Goal: Find specific page/section: Find specific page/section

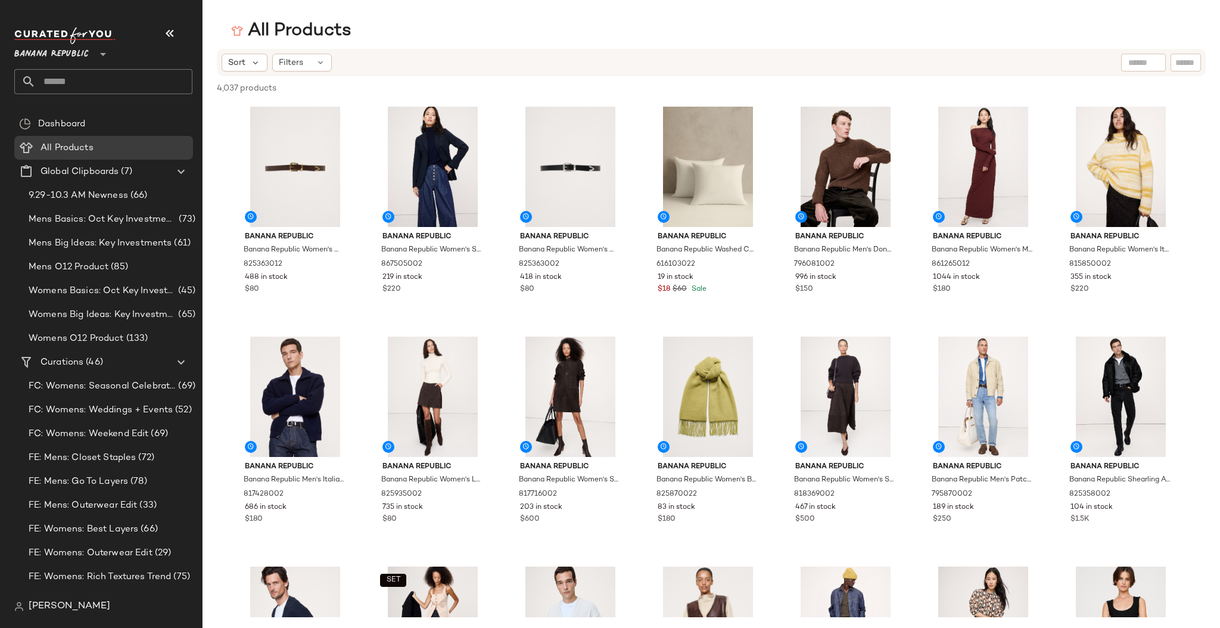
click at [1131, 62] on input "text" at bounding box center [1143, 63] width 30 height 13
type input "*********"
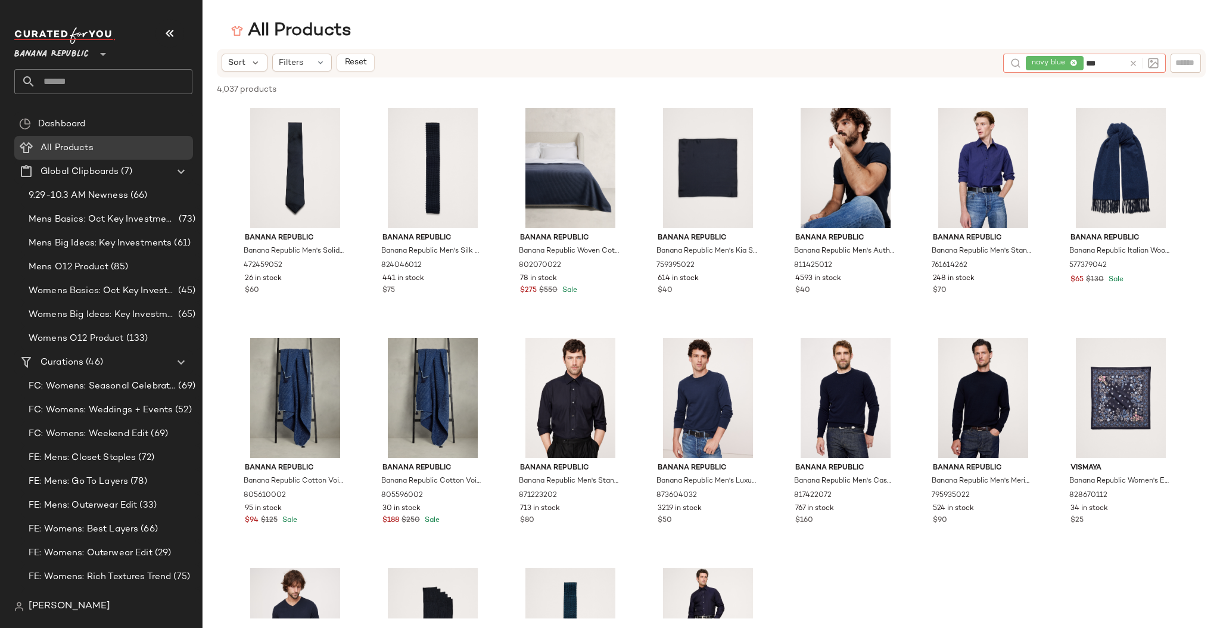
type input "****"
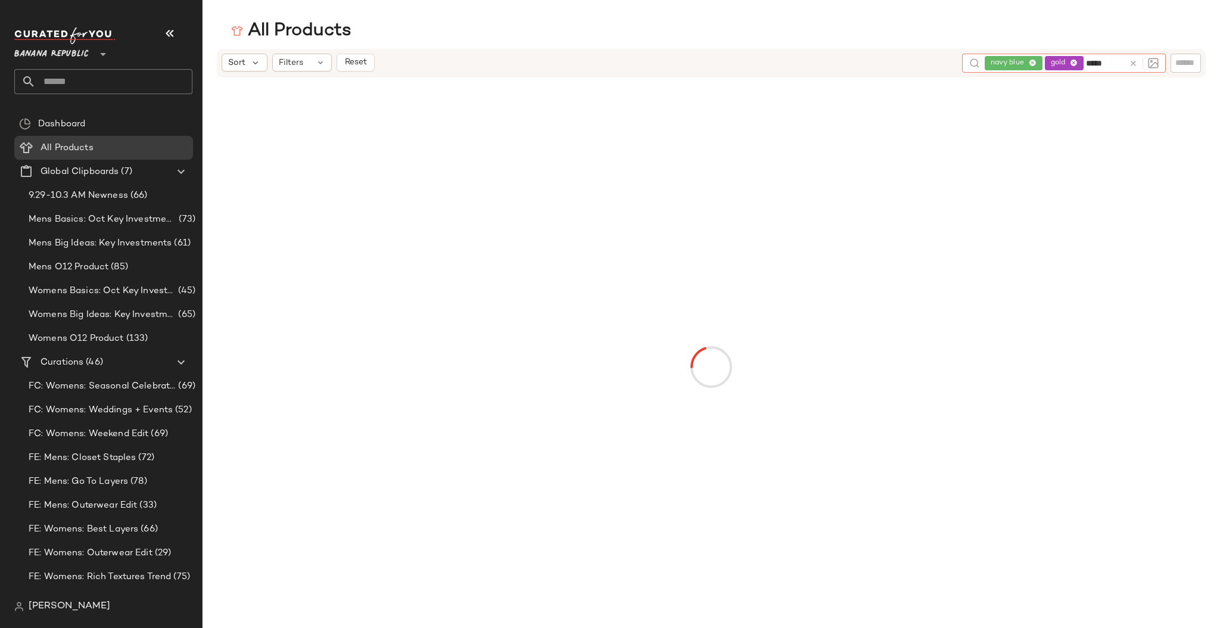
type input "******"
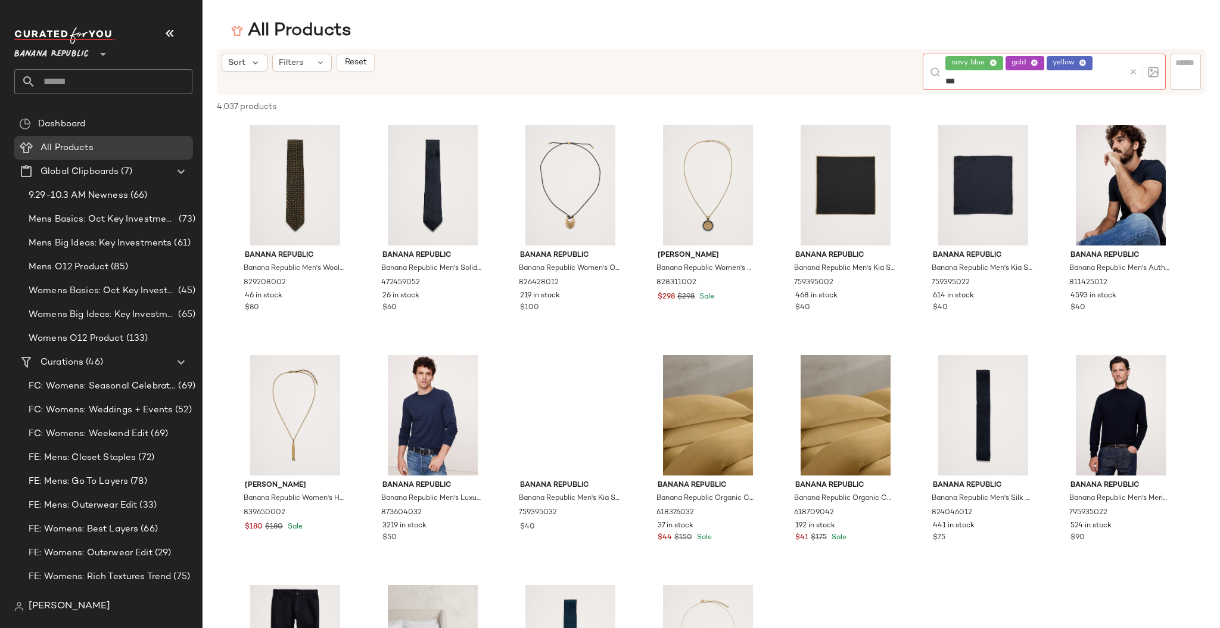
type input "****"
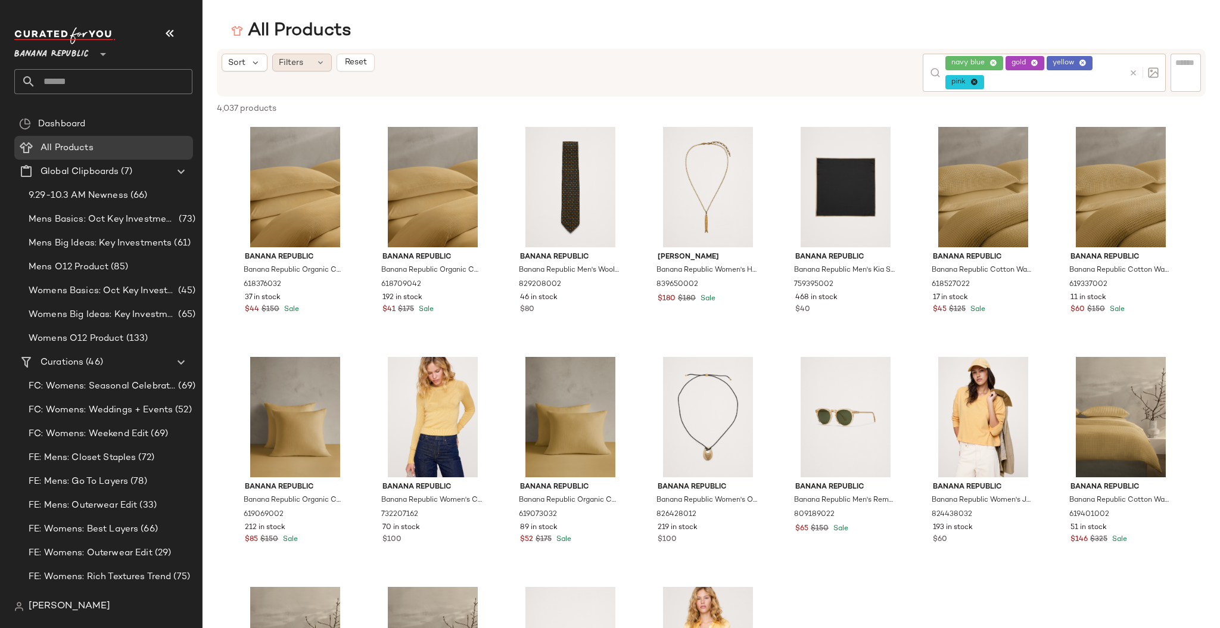
click at [312, 61] on div "Filters" at bounding box center [302, 63] width 60 height 18
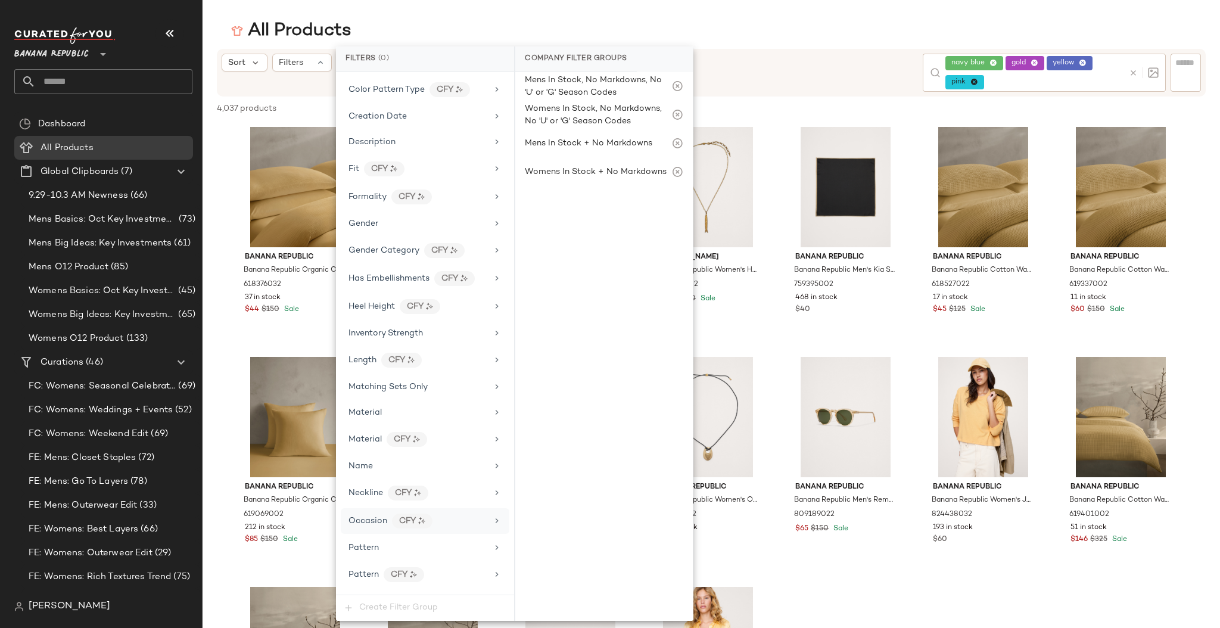
scroll to position [254, 0]
click at [492, 195] on icon at bounding box center [497, 199] width 10 height 10
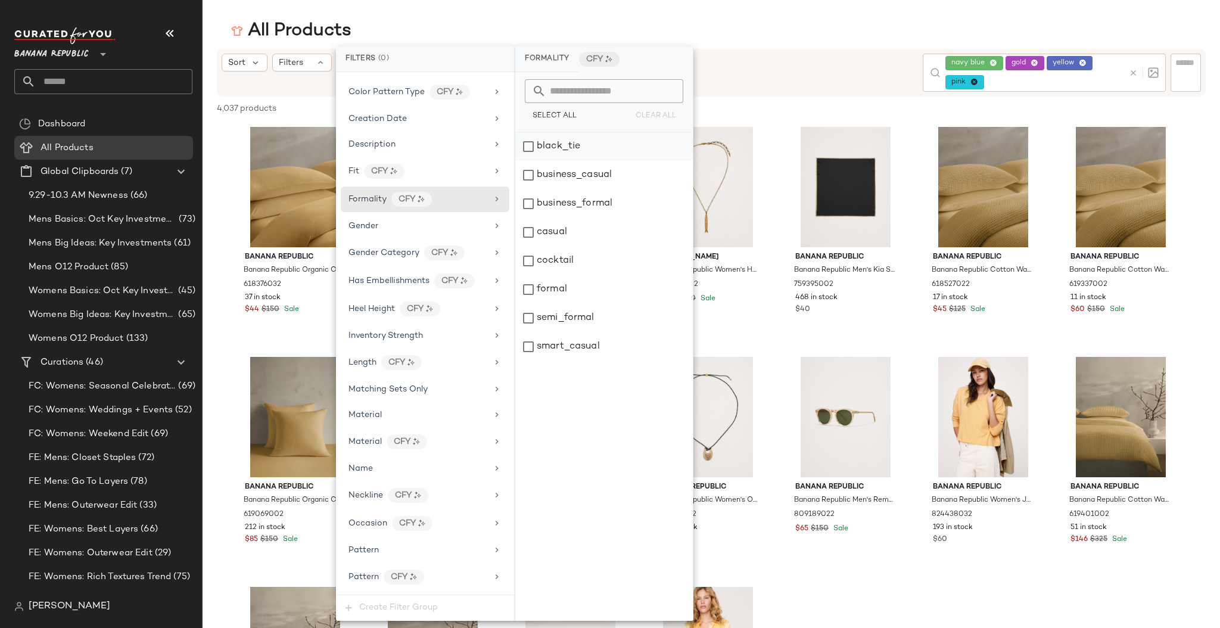
click at [523, 145] on div "black_tie" at bounding box center [604, 146] width 178 height 29
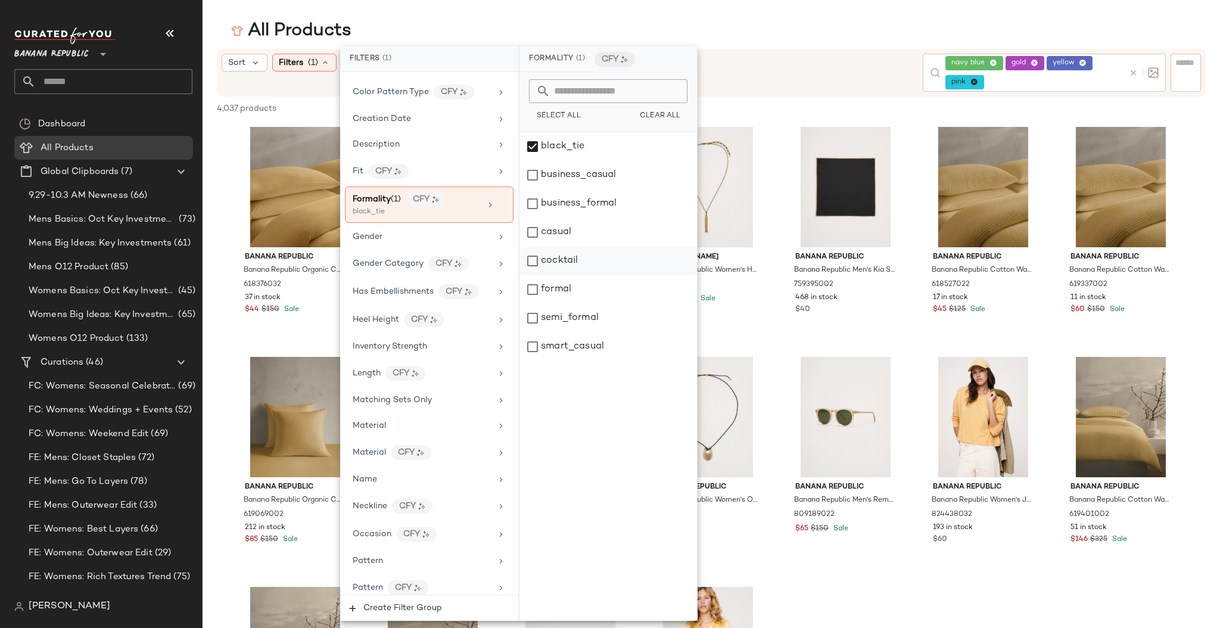
click at [537, 259] on div "cocktail" at bounding box center [608, 261] width 178 height 29
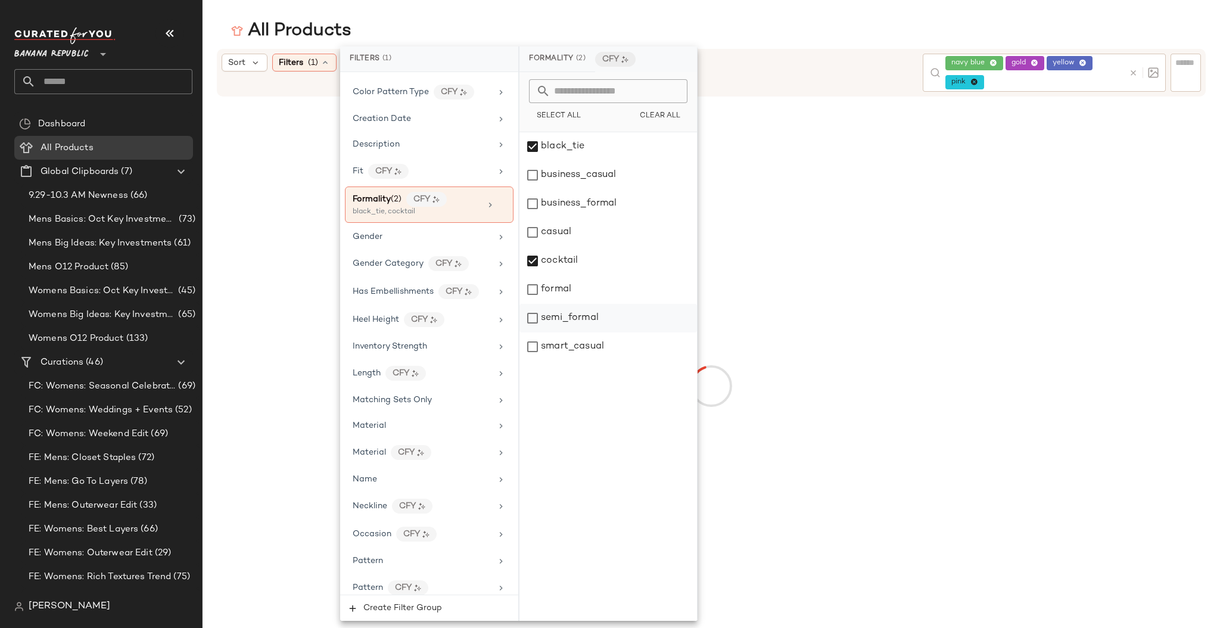
click at [535, 319] on div "semi_formal" at bounding box center [608, 318] width 178 height 29
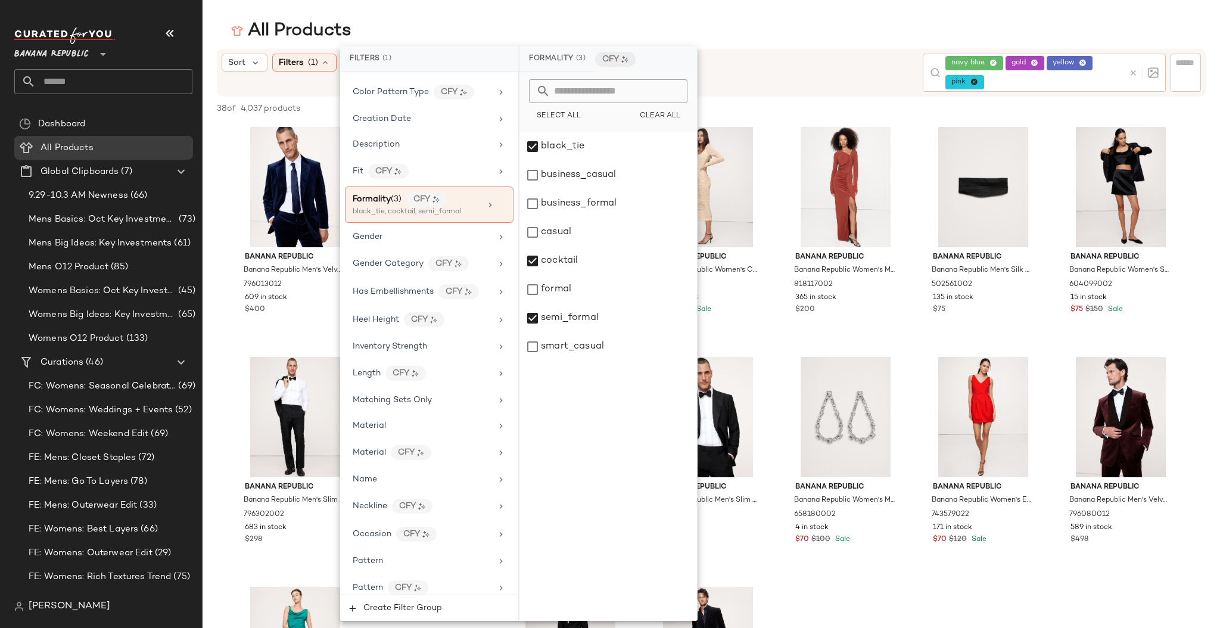
click at [782, 32] on div "All Products" at bounding box center [711, 31] width 1017 height 24
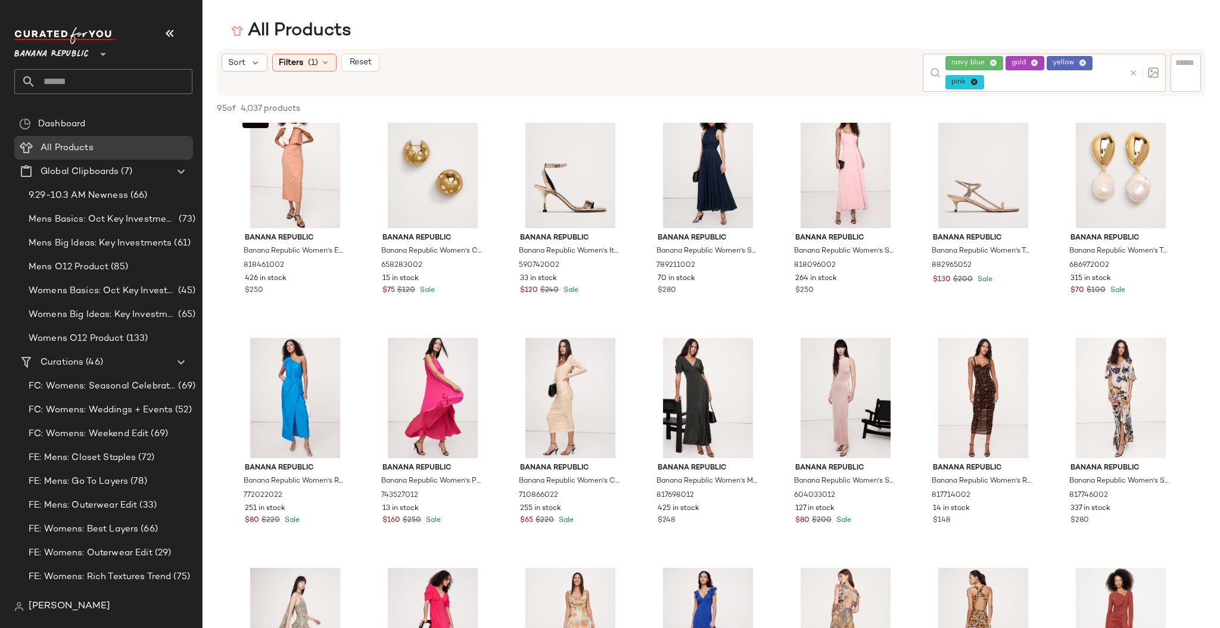
scroll to position [0, 0]
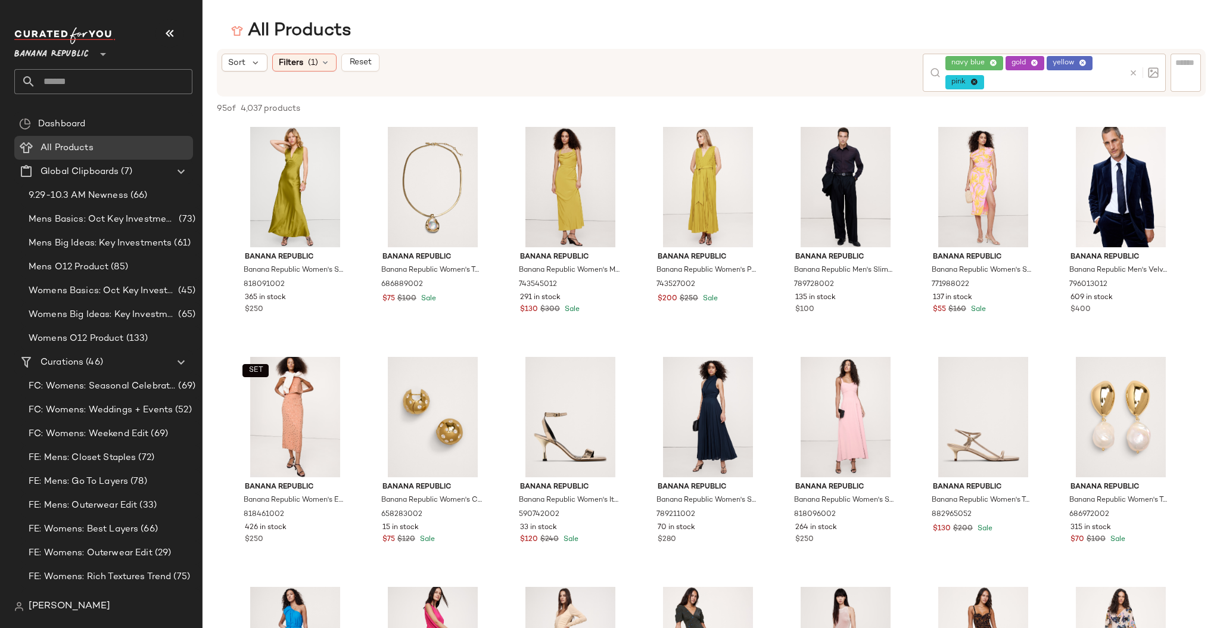
click at [305, 51] on div "Sort Filters (1) Reset navy blue gold yellow pink" at bounding box center [711, 73] width 989 height 48
click at [300, 59] on span "Filters" at bounding box center [291, 63] width 24 height 13
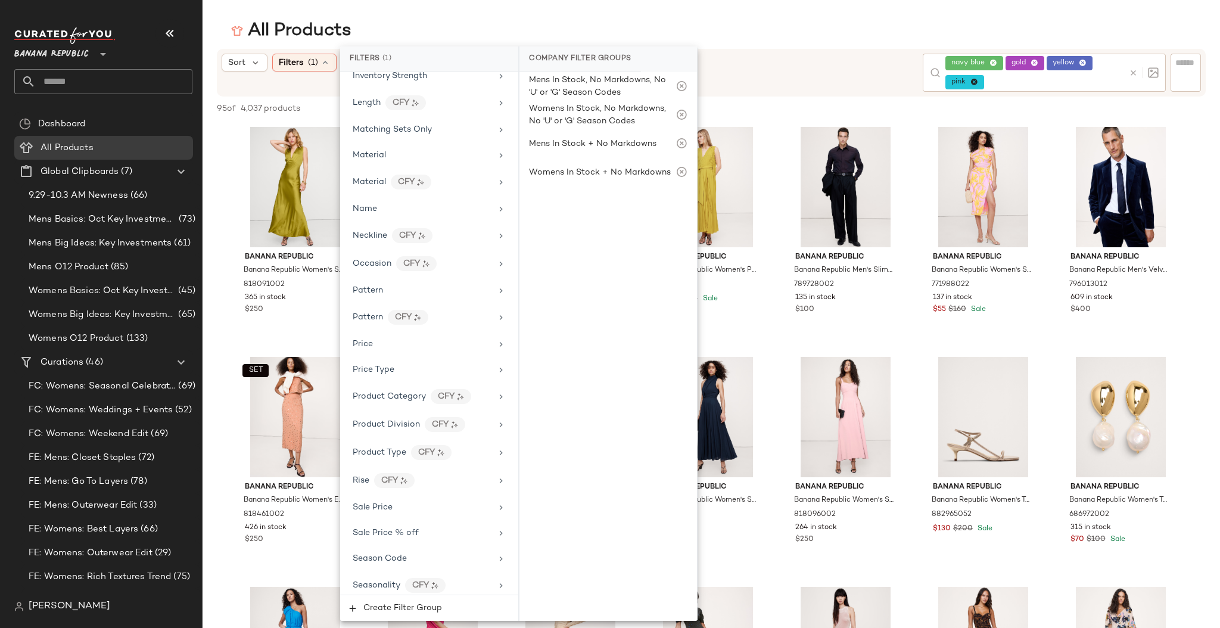
scroll to position [527, 0]
click at [496, 552] on icon at bounding box center [501, 557] width 10 height 10
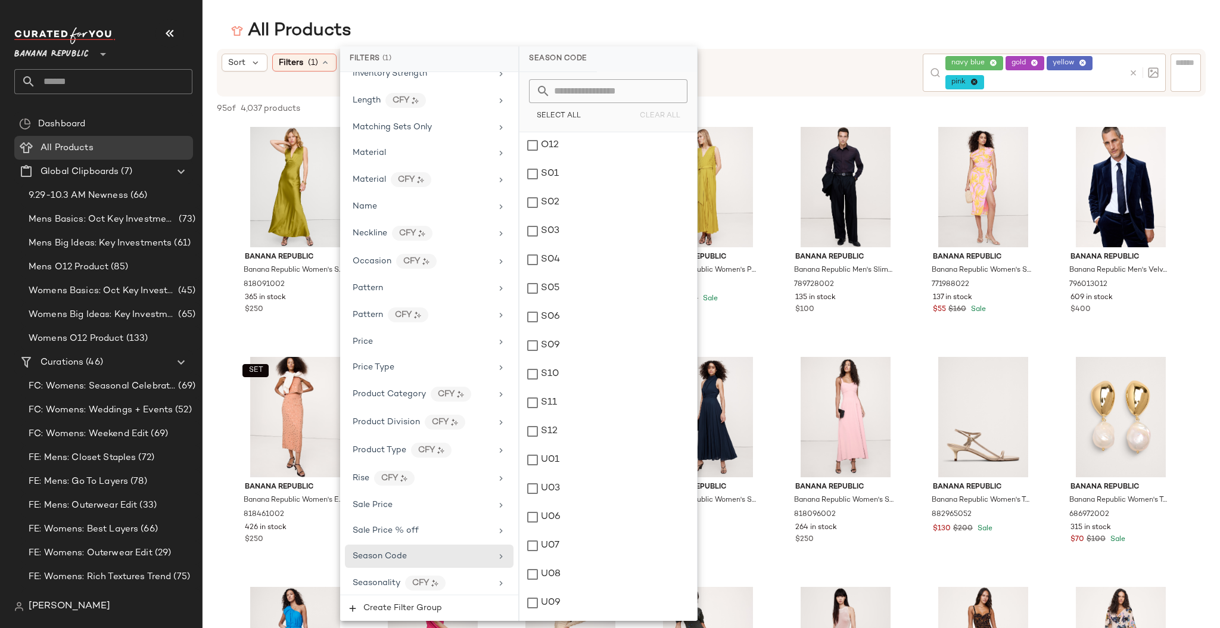
scroll to position [2399, 0]
click at [571, 91] on input "text" at bounding box center [615, 91] width 130 height 24
click at [533, 145] on div "O01" at bounding box center [608, 146] width 178 height 29
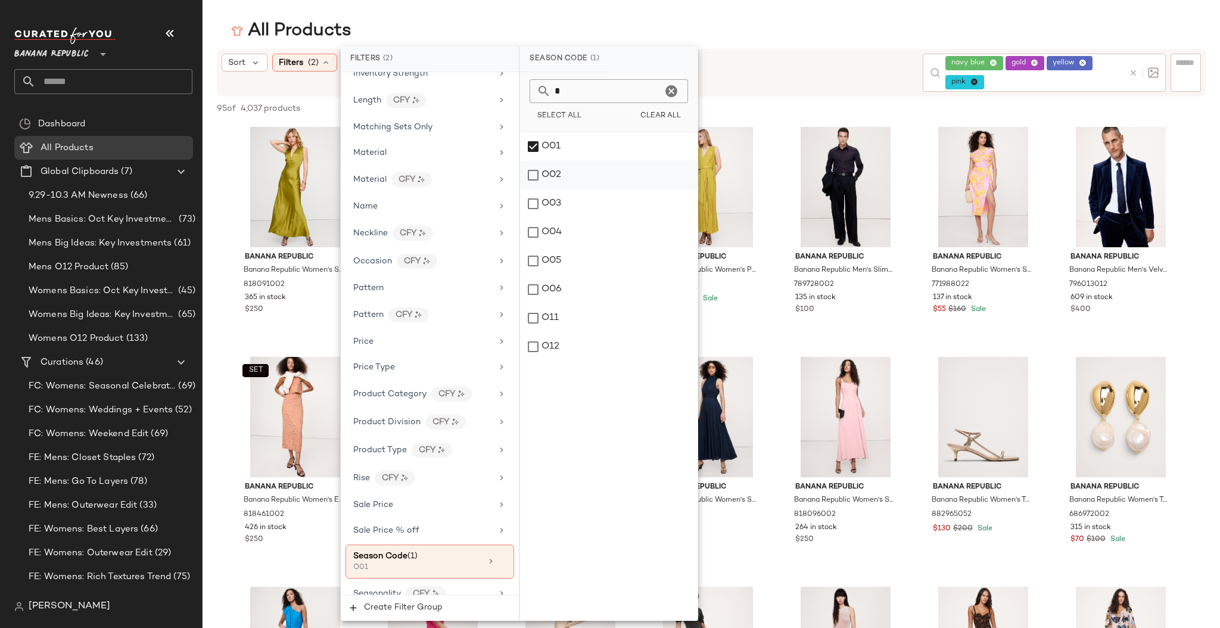
click at [537, 180] on div "O02" at bounding box center [609, 175] width 178 height 29
click at [534, 204] on div "O03" at bounding box center [609, 203] width 178 height 29
click at [533, 227] on div "O04" at bounding box center [609, 232] width 178 height 29
click at [534, 275] on div "O06" at bounding box center [609, 289] width 178 height 29
click at [530, 258] on div "O05" at bounding box center [609, 261] width 178 height 29
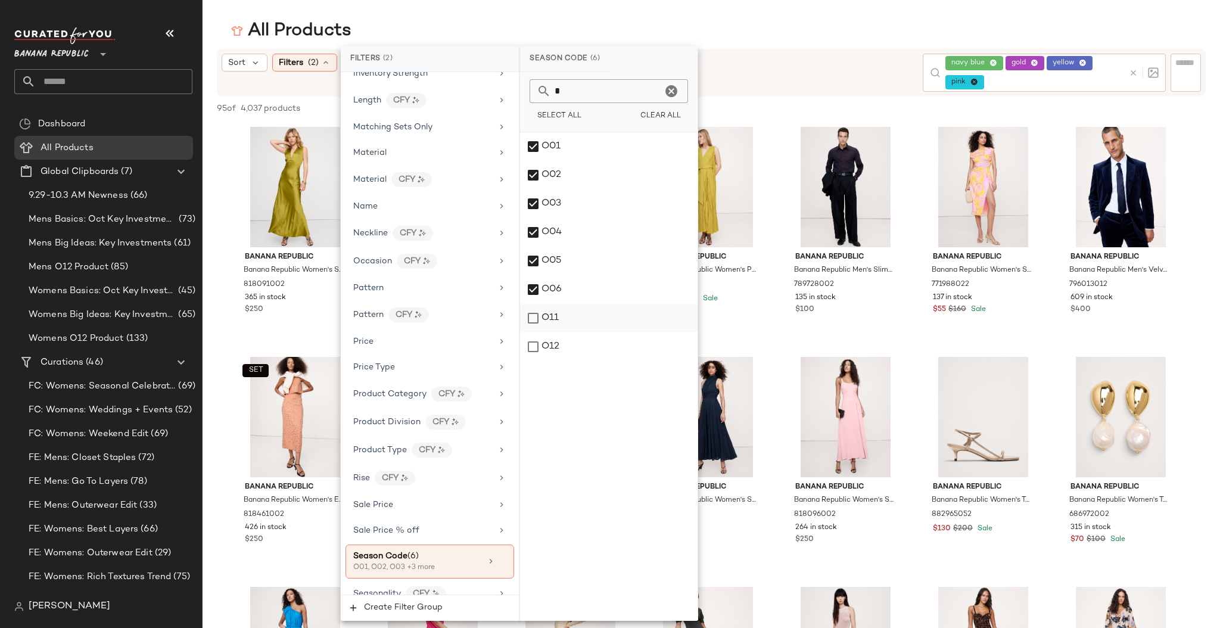
click at [534, 314] on div "O11" at bounding box center [609, 318] width 178 height 29
click at [534, 340] on div "O12" at bounding box center [609, 346] width 178 height 29
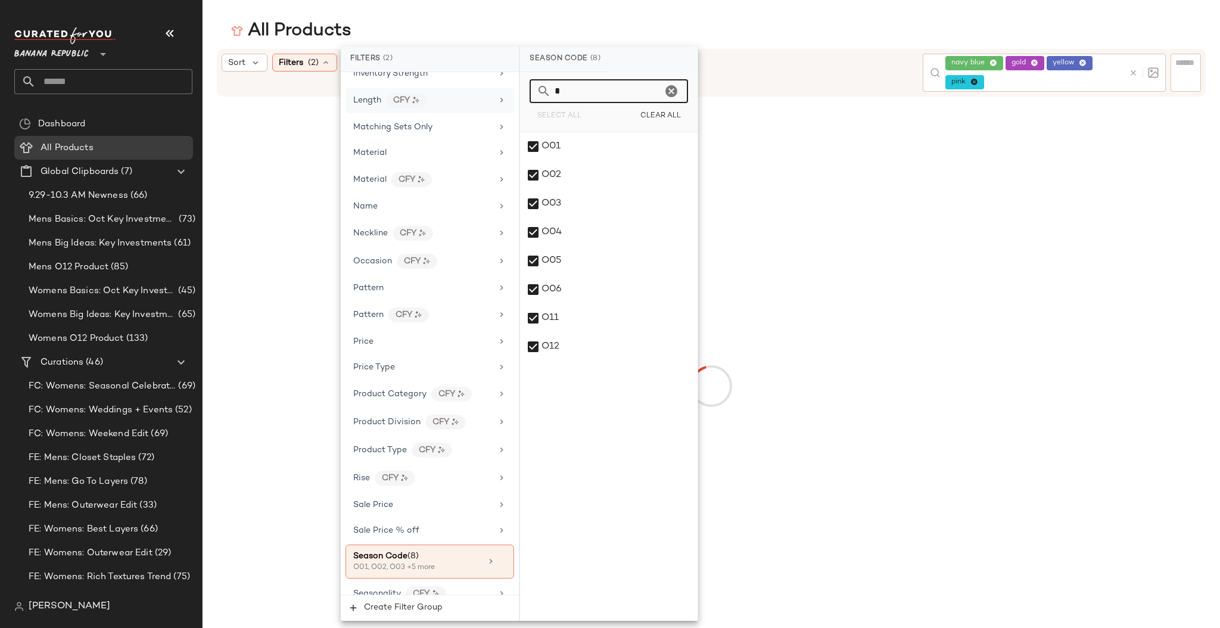
drag, startPoint x: 578, startPoint y: 94, endPoint x: 488, endPoint y: 83, distance: 89.9
click at [488, 83] on div "Filters (2) Filter Groups Brand Category Actual Price Age AI Embeddings Availab…" at bounding box center [519, 333] width 357 height 574
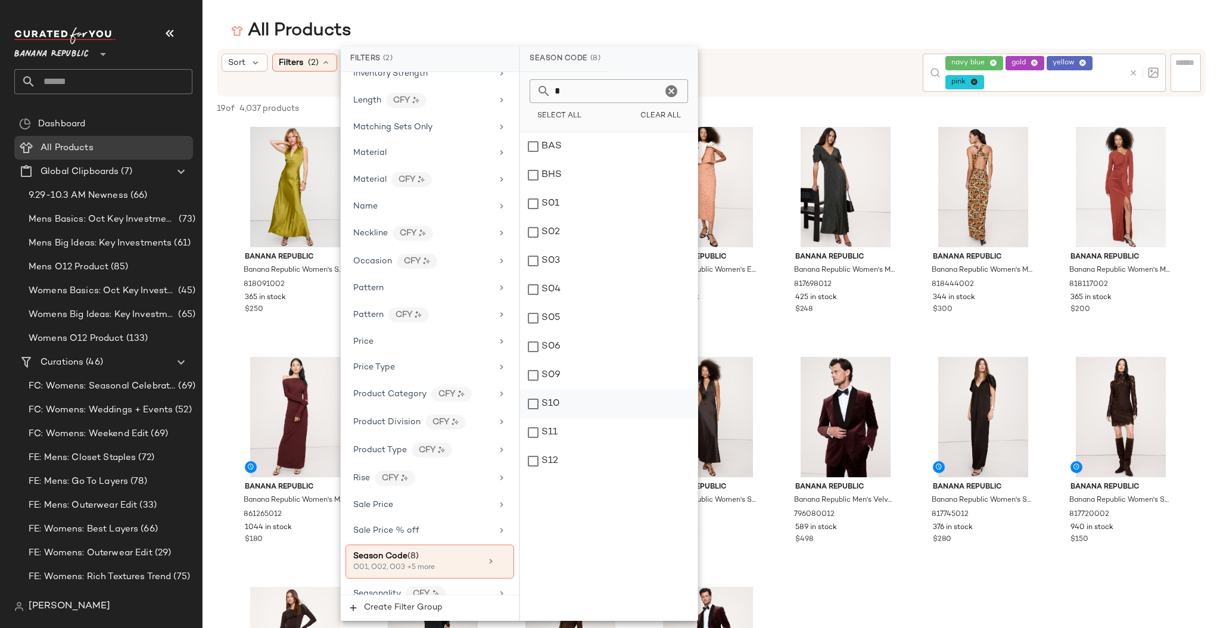
click at [534, 394] on div "S10" at bounding box center [609, 404] width 178 height 29
click at [534, 422] on div "S11" at bounding box center [609, 432] width 178 height 29
click at [536, 456] on div "S12" at bounding box center [609, 461] width 178 height 29
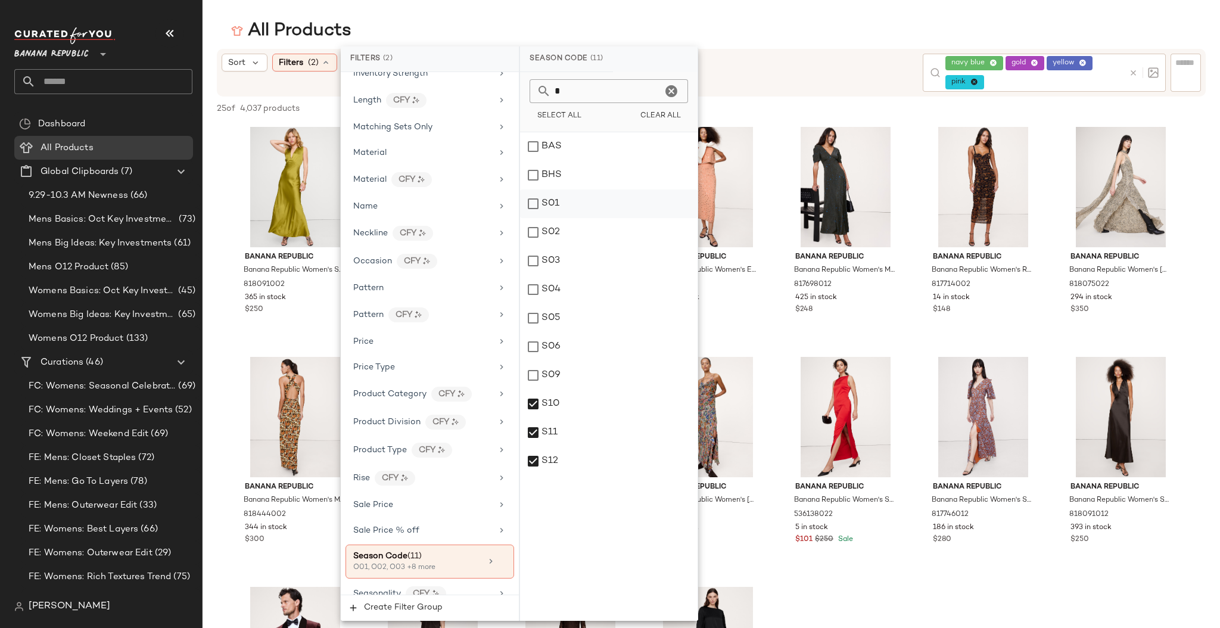
click at [533, 203] on div "S01" at bounding box center [609, 203] width 178 height 29
click at [534, 230] on div "S02" at bounding box center [609, 232] width 178 height 29
click at [533, 260] on div "S03" at bounding box center [609, 261] width 178 height 29
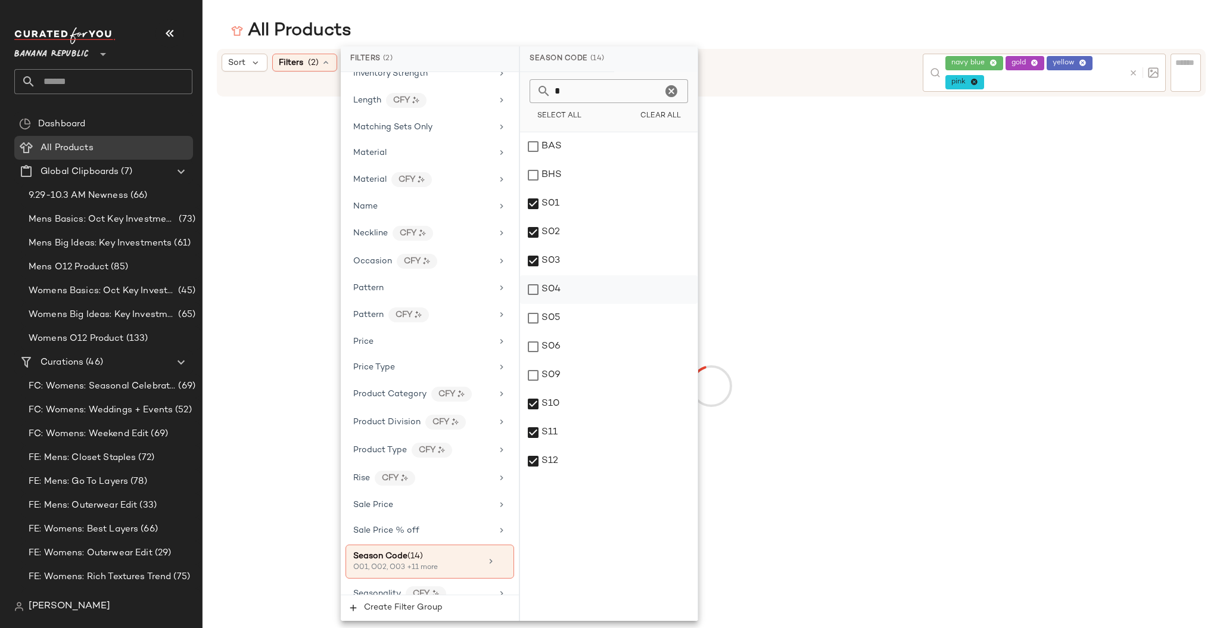
click at [537, 285] on div "S04" at bounding box center [609, 289] width 178 height 29
click at [535, 316] on div "S05" at bounding box center [609, 318] width 178 height 29
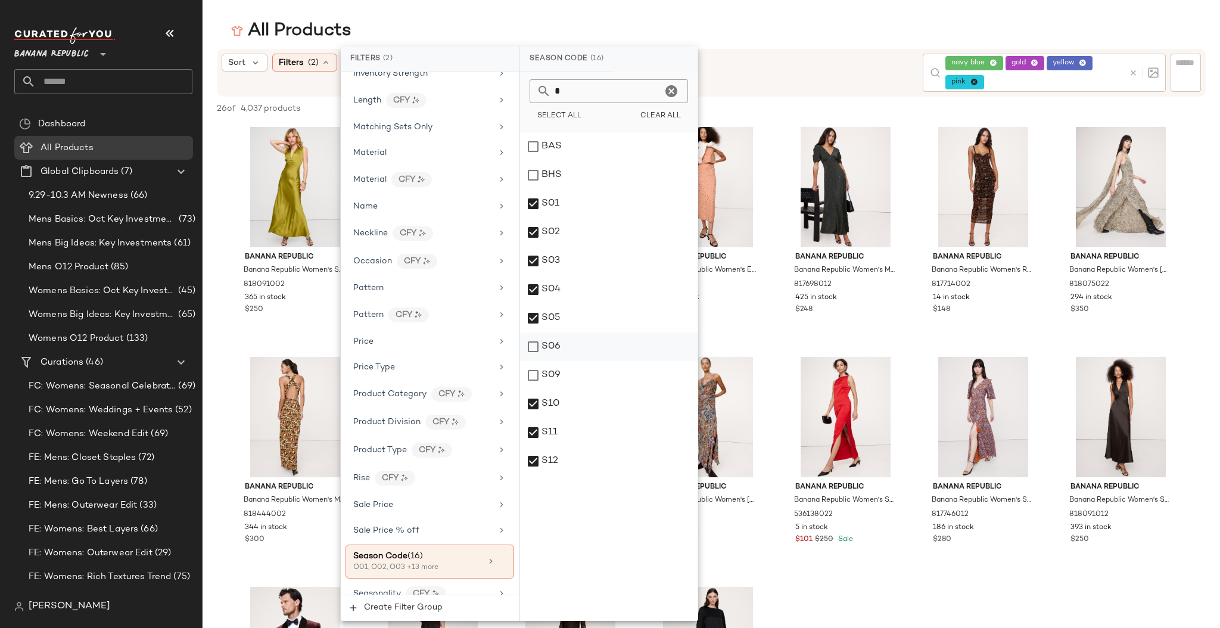
click at [535, 347] on div "S06" at bounding box center [609, 346] width 178 height 29
drag, startPoint x: 586, startPoint y: 93, endPoint x: 480, endPoint y: 94, distance: 106.0
click at [481, 94] on div "Filters (2) Filter Groups Brand Category Actual Price Age AI Embeddings Availab…" at bounding box center [519, 333] width 357 height 574
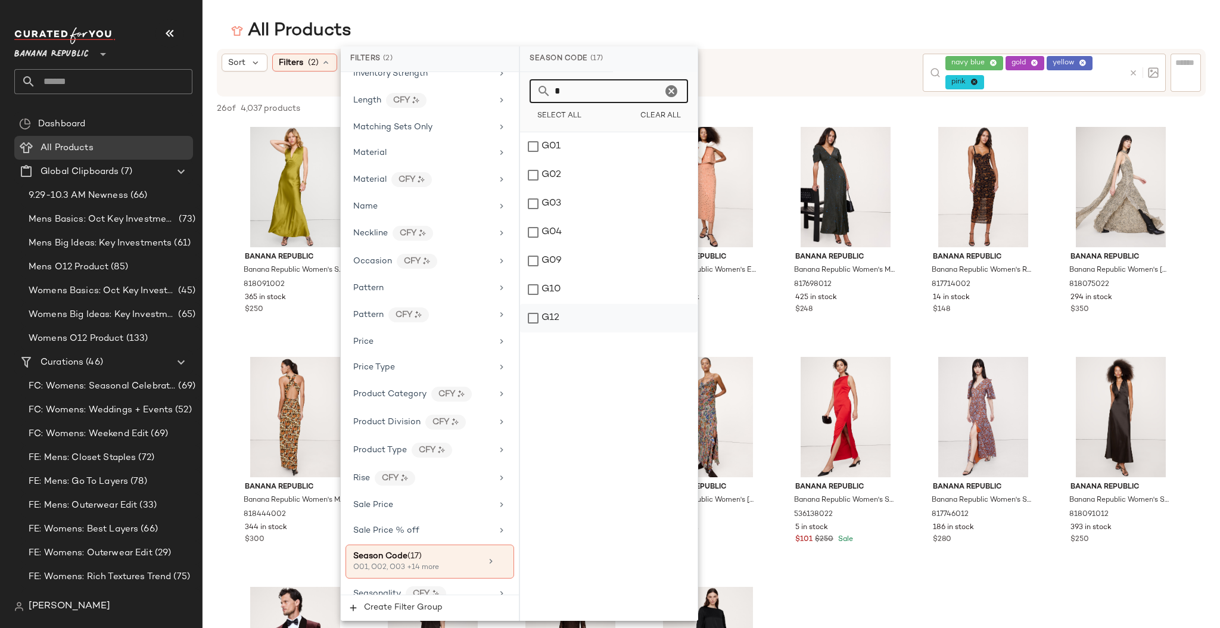
type input "*"
click at [537, 319] on div "G12" at bounding box center [609, 318] width 178 height 29
click at [535, 287] on div "G10" at bounding box center [609, 289] width 178 height 29
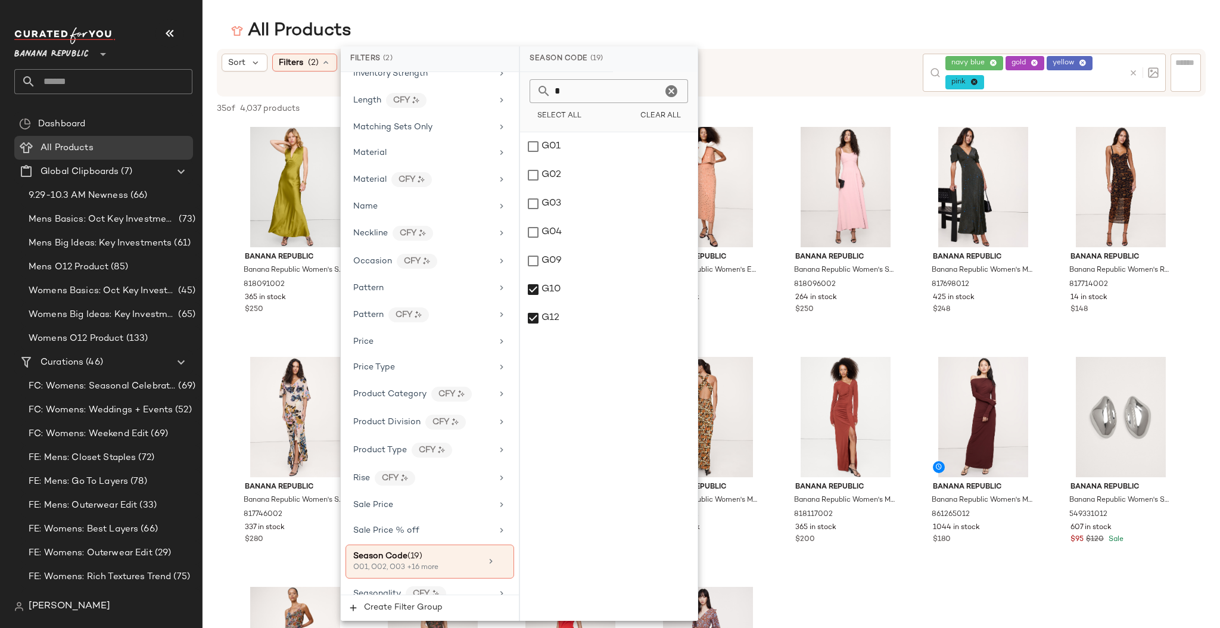
click at [785, 61] on div "Sort Filters (2) Reset" at bounding box center [568, 63] width 692 height 18
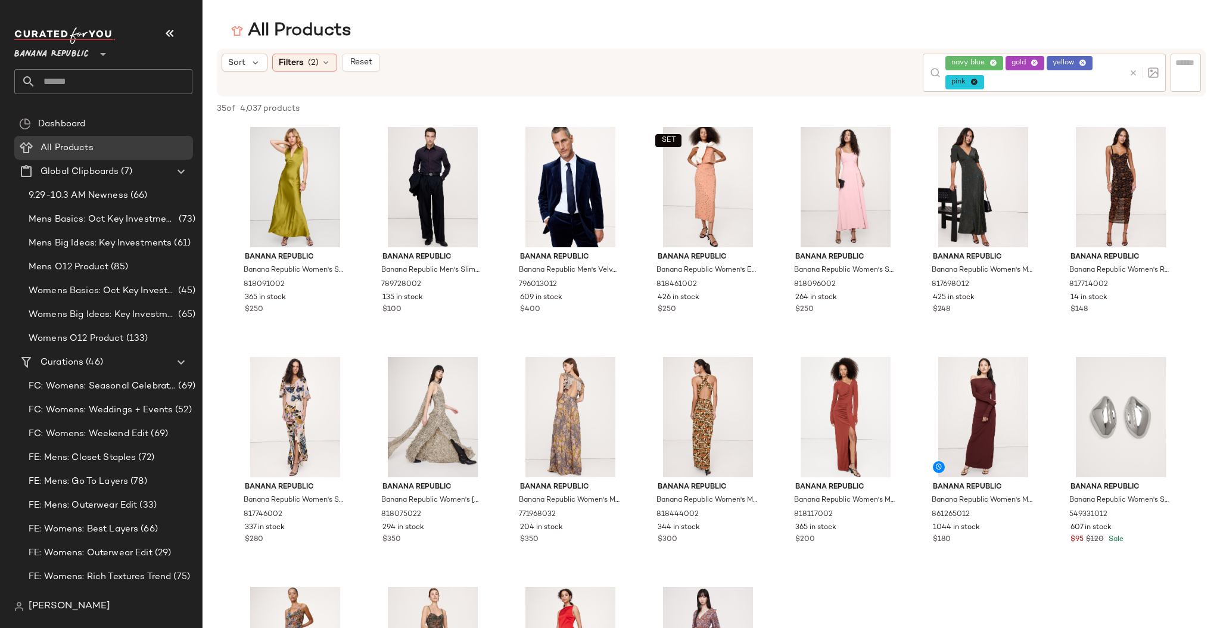
click at [1053, 85] on input "text" at bounding box center [1055, 82] width 138 height 13
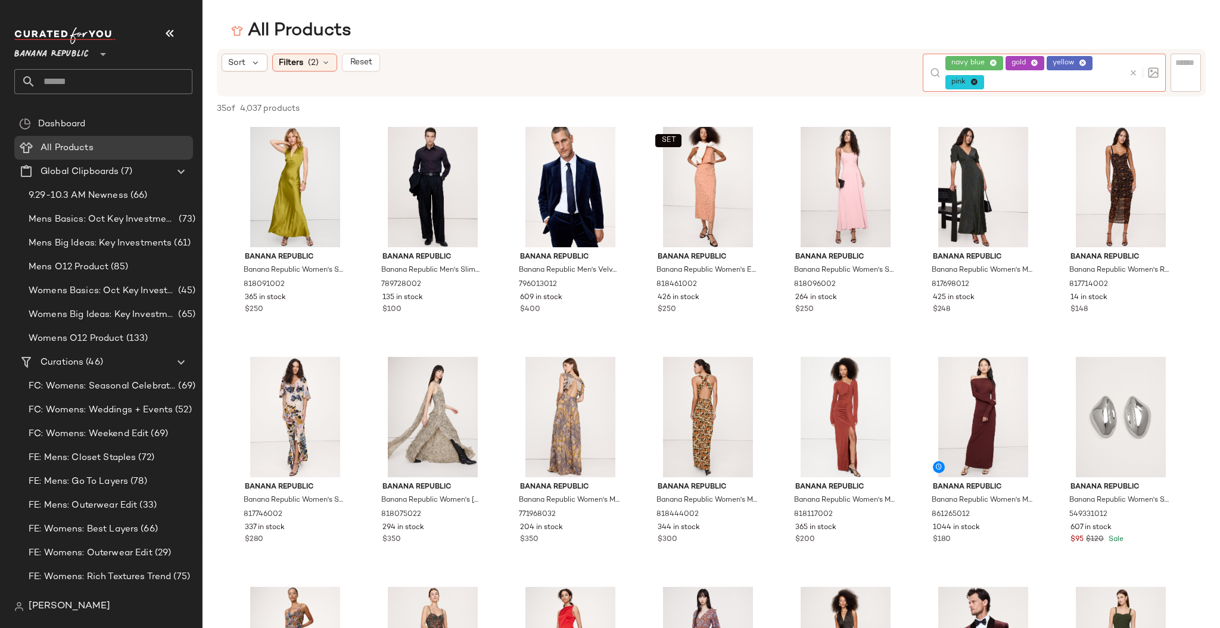
drag, startPoint x: 1015, startPoint y: 83, endPoint x: 903, endPoint y: 27, distance: 124.9
click at [902, 24] on div "All Products Sort Filters (2) Reset navy blue gold yellow pink 35 of 4,037 prod…" at bounding box center [610, 323] width 1220 height 609
click at [1132, 74] on icon at bounding box center [1133, 72] width 9 height 9
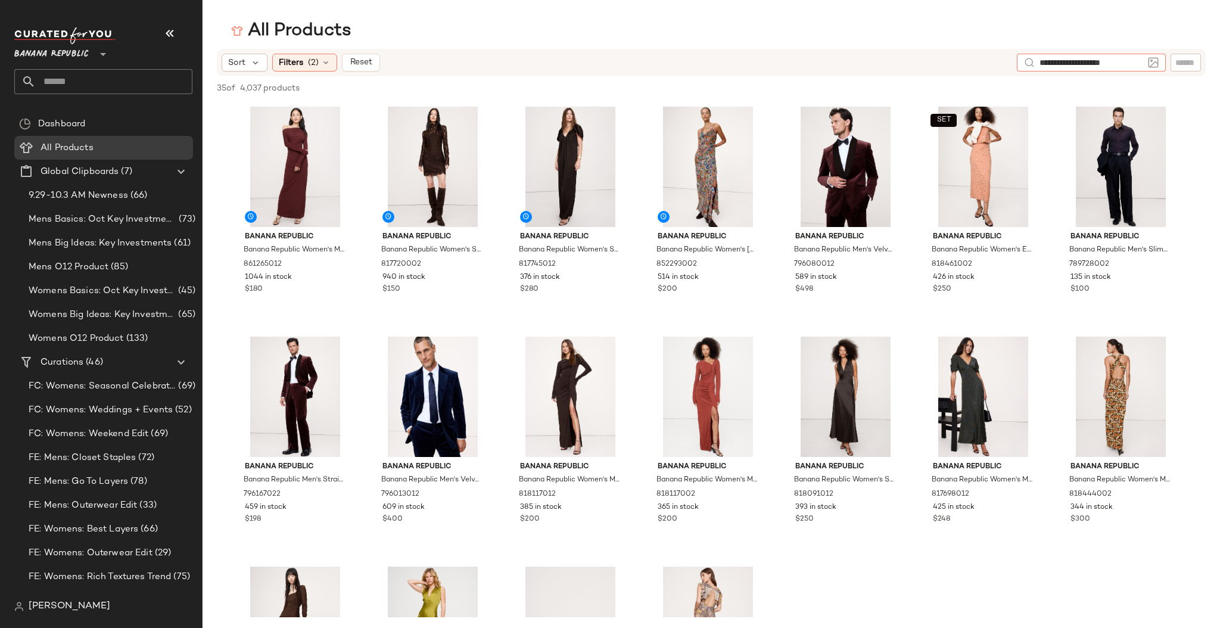
type input "**********"
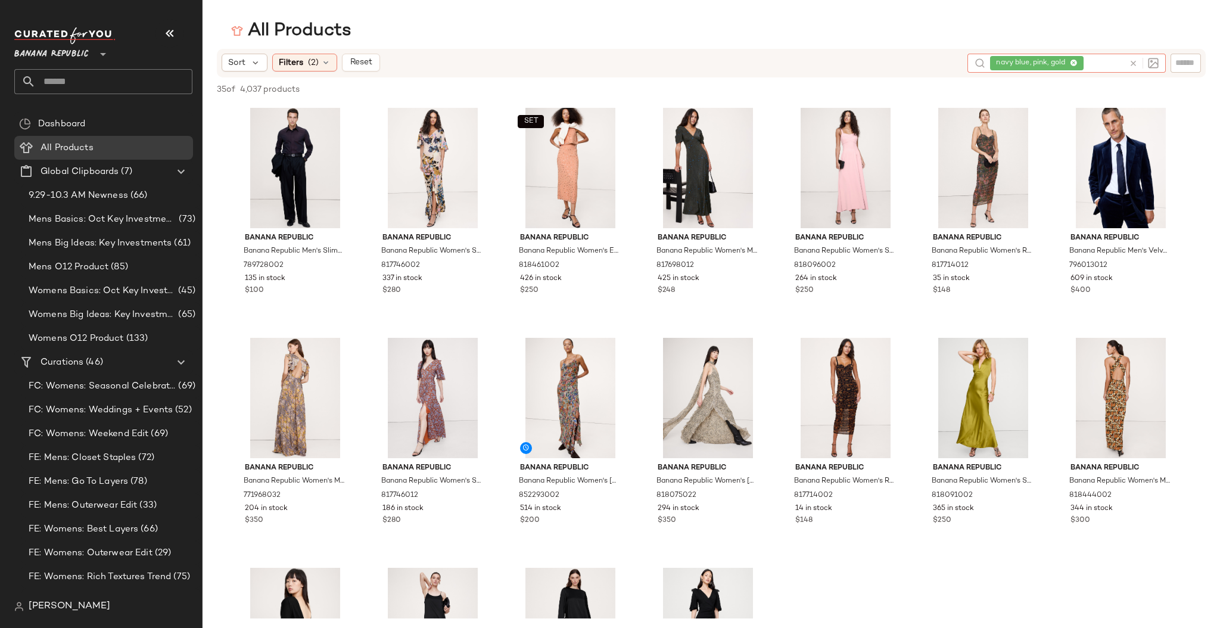
click at [1132, 61] on icon at bounding box center [1133, 63] width 9 height 9
